Goal: Task Accomplishment & Management: Manage account settings

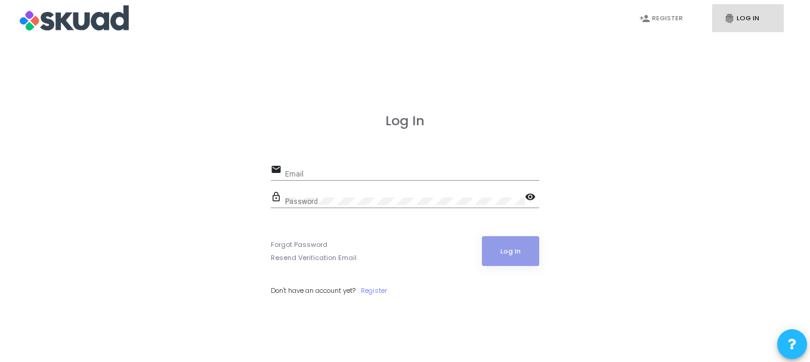
click at [307, 168] on div "Email" at bounding box center [412, 171] width 254 height 18
click at [323, 168] on div "Email" at bounding box center [412, 171] width 254 height 18
click at [310, 168] on div "Email" at bounding box center [412, 171] width 254 height 18
click at [300, 175] on input "Email" at bounding box center [412, 174] width 254 height 8
click at [365, 170] on input "jeanvillafana0@" at bounding box center [412, 174] width 254 height 8
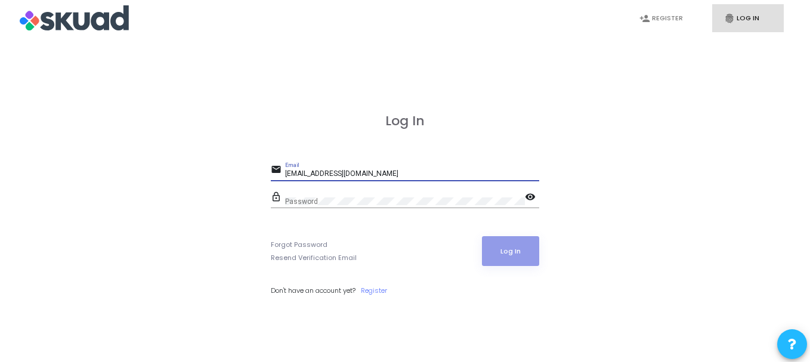
type input "[EMAIL_ADDRESS][DOMAIN_NAME]"
click at [373, 187] on div "email [EMAIL_ADDRESS][DOMAIN_NAME] Email" at bounding box center [405, 175] width 269 height 27
click at [348, 193] on div "Password" at bounding box center [405, 199] width 240 height 18
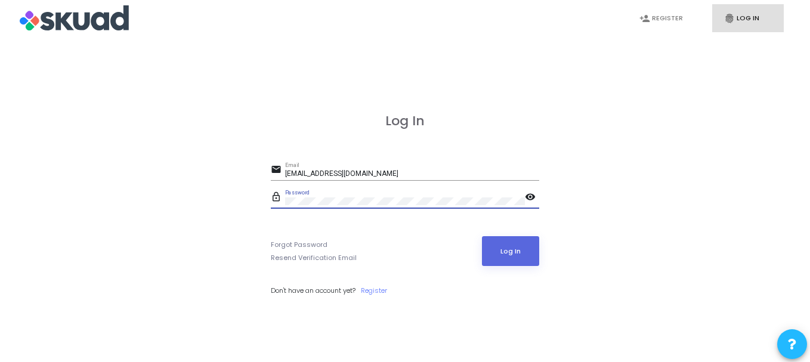
click at [531, 198] on mat-icon "visibility" at bounding box center [532, 198] width 14 height 14
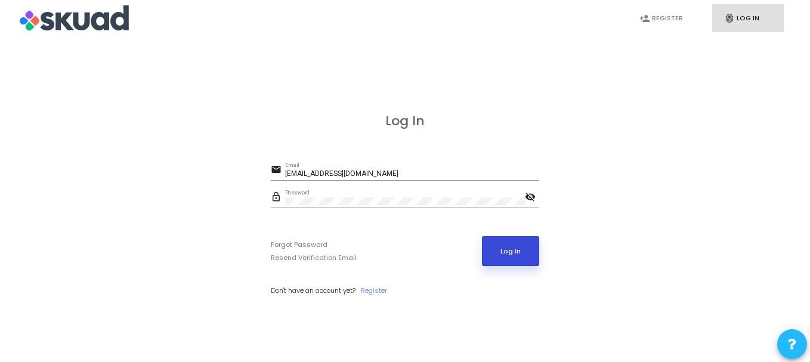
click at [525, 266] on button "Log In" at bounding box center [511, 251] width 58 height 30
click at [505, 254] on button "Log In" at bounding box center [511, 251] width 58 height 30
click at [642, 183] on div "Log In email [EMAIL_ADDRESS][DOMAIN_NAME] Email lock_outline Password visibilit…" at bounding box center [405, 217] width 784 height 362
